Goal: Task Accomplishment & Management: Manage account settings

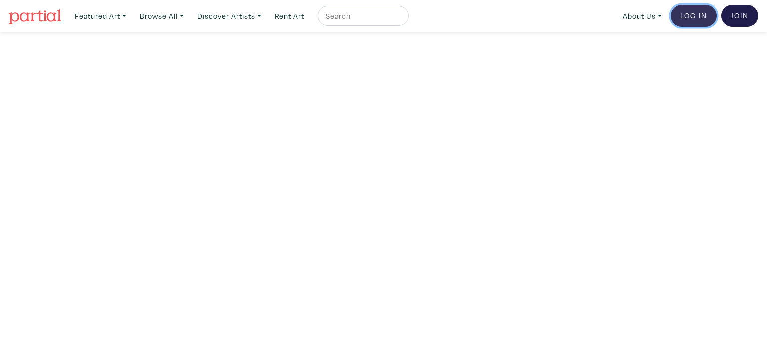
click at [699, 17] on link "Log In" at bounding box center [694, 16] width 46 height 22
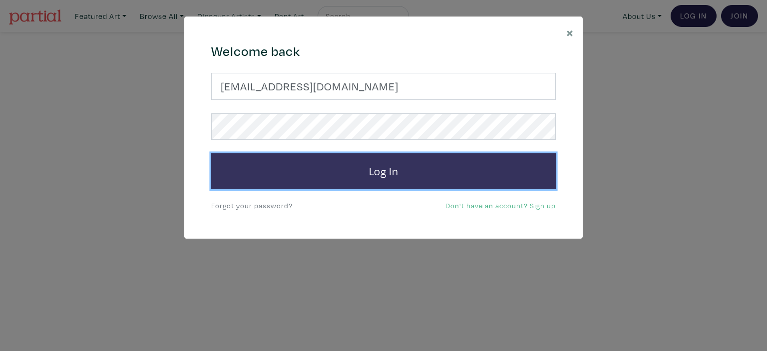
click at [449, 178] on button "Log In" at bounding box center [383, 171] width 345 height 36
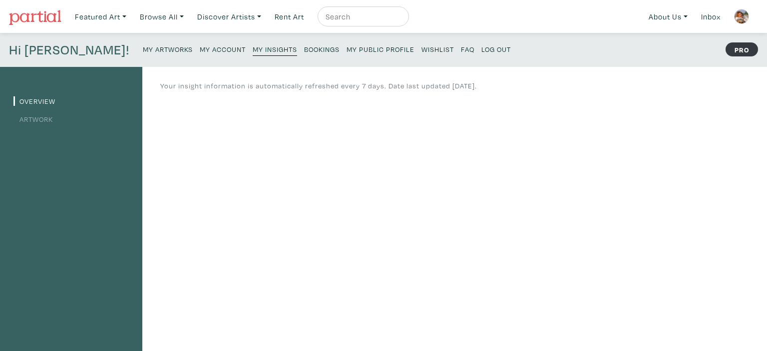
click at [143, 47] on small "My Artworks" at bounding box center [168, 48] width 50 height 9
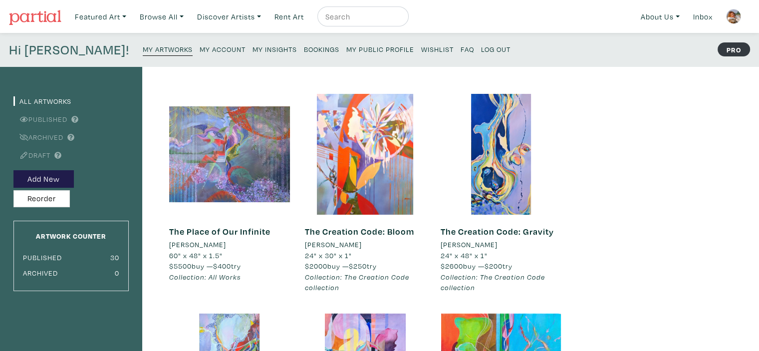
click at [481, 47] on small "Log Out" at bounding box center [495, 48] width 29 height 9
